Goal: Find specific page/section: Find specific page/section

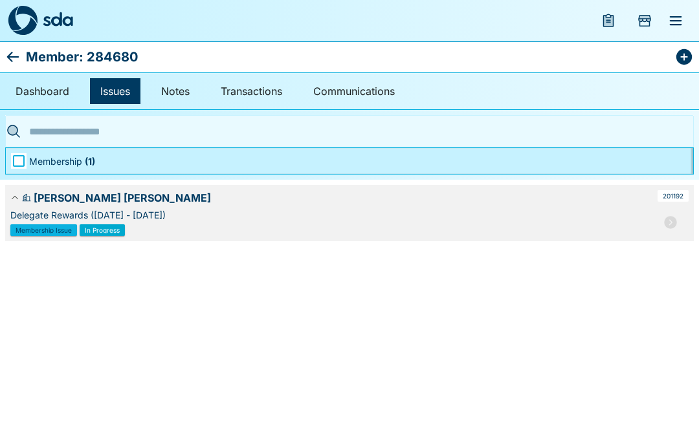
click at [639, 27] on icon "Add Store Visit" at bounding box center [645, 21] width 16 height 16
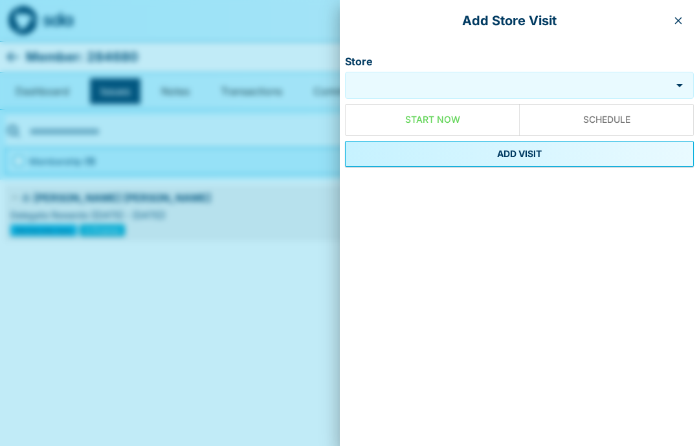
click at [409, 80] on input "Store" at bounding box center [508, 85] width 320 height 15
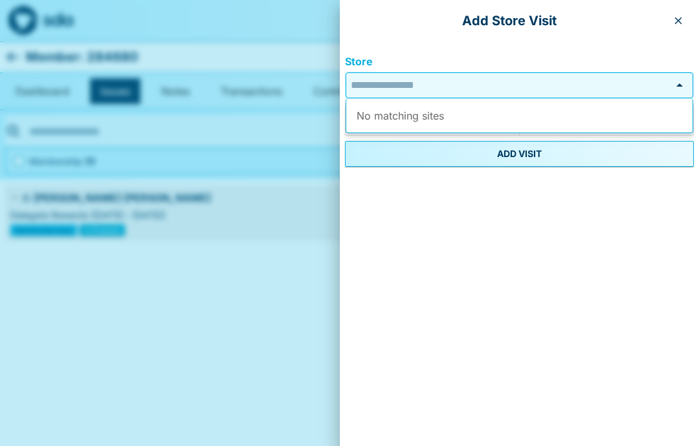
click at [673, 13] on button "button" at bounding box center [678, 20] width 21 height 21
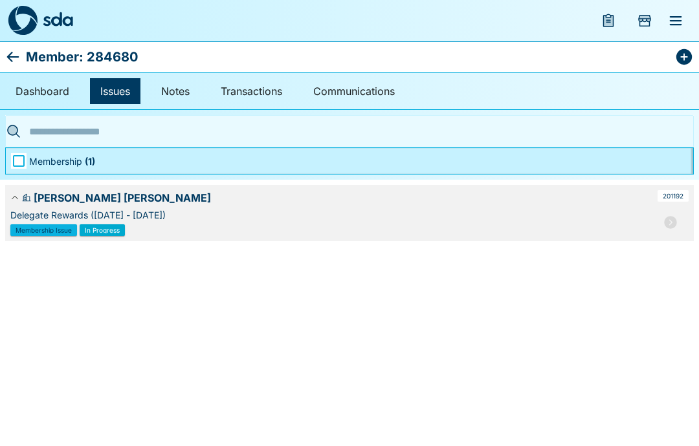
click at [675, 25] on icon "menu" at bounding box center [676, 20] width 12 height 9
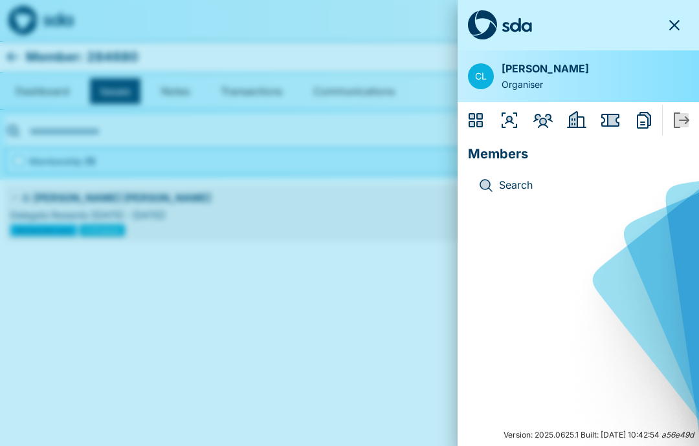
click at [575, 126] on icon "Employers" at bounding box center [576, 119] width 19 height 17
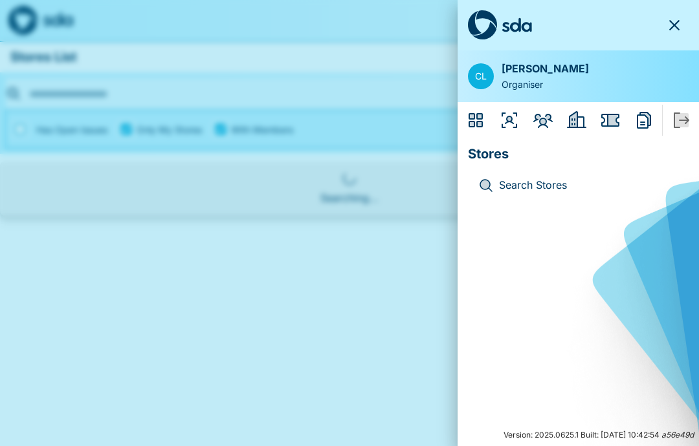
click at [532, 187] on p "Search Stores" at bounding box center [588, 185] width 179 height 17
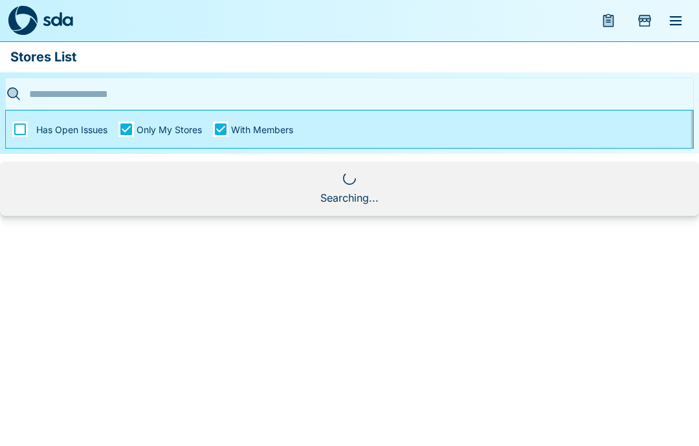
click at [87, 97] on input "text" at bounding box center [346, 94] width 638 height 20
type input "*****"
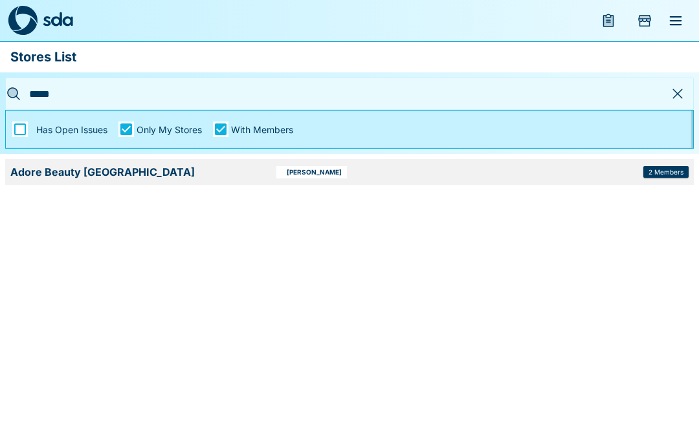
click at [672, 178] on div "2 Members" at bounding box center [665, 172] width 45 height 12
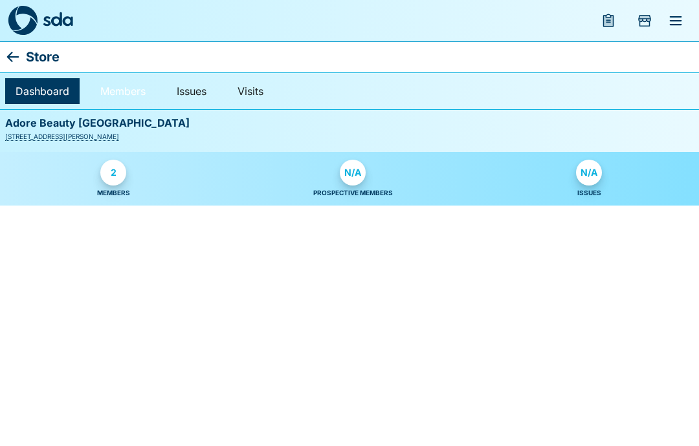
click at [122, 91] on link "Members" at bounding box center [123, 91] width 66 height 26
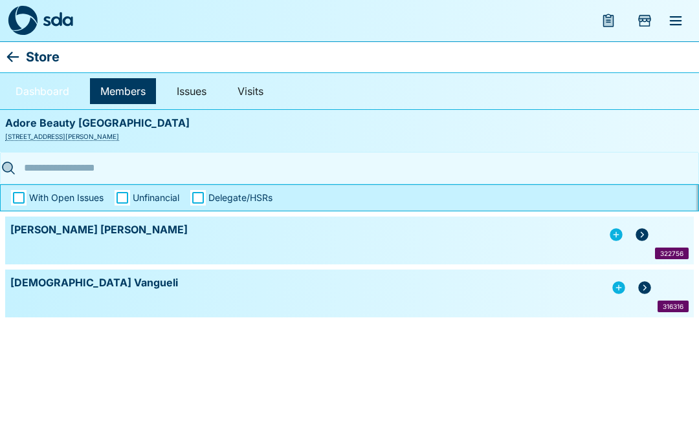
click at [37, 83] on link "Dashboard" at bounding box center [42, 91] width 74 height 26
